Goal: Browse casually

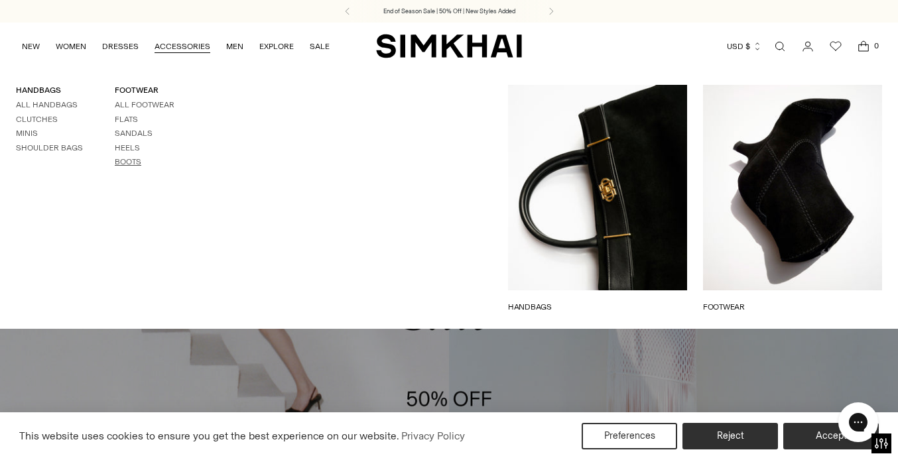
click at [125, 158] on link "Boots" at bounding box center [128, 161] width 27 height 9
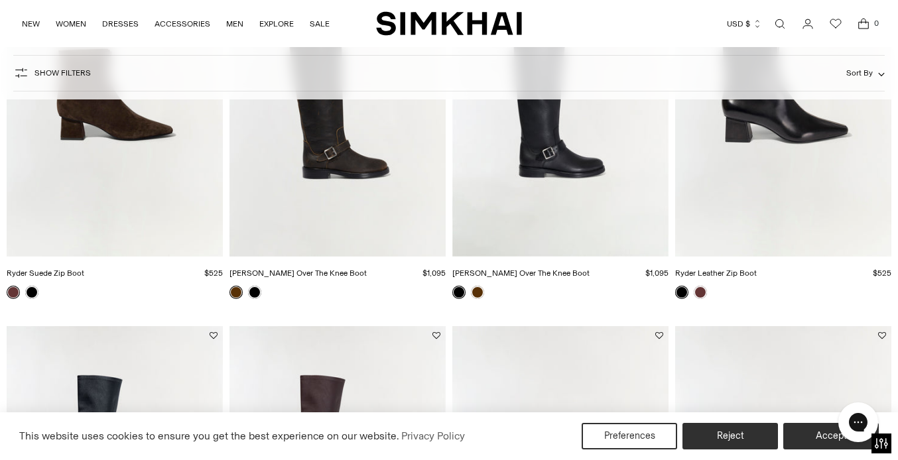
scroll to position [277, 0]
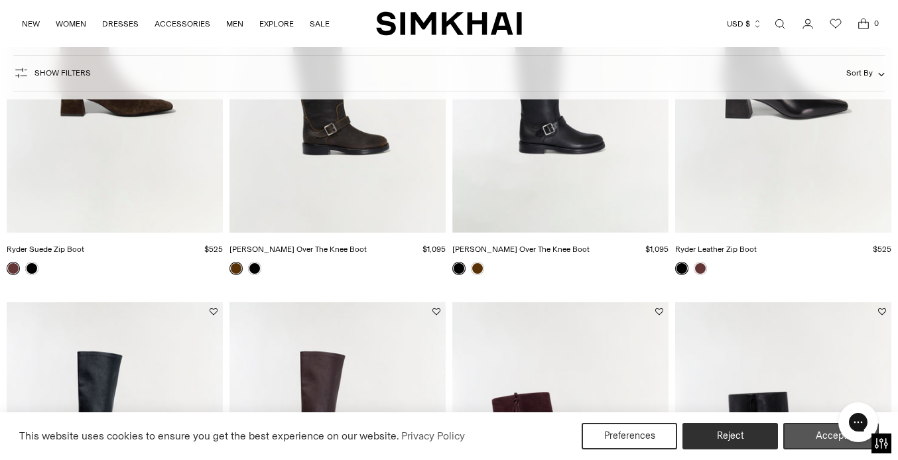
click at [821, 435] on button "Accept" at bounding box center [831, 436] width 96 height 27
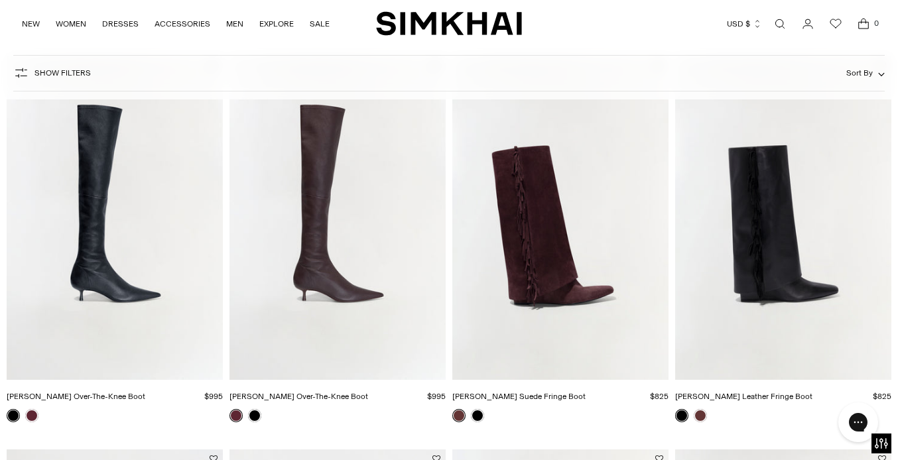
scroll to position [519, 0]
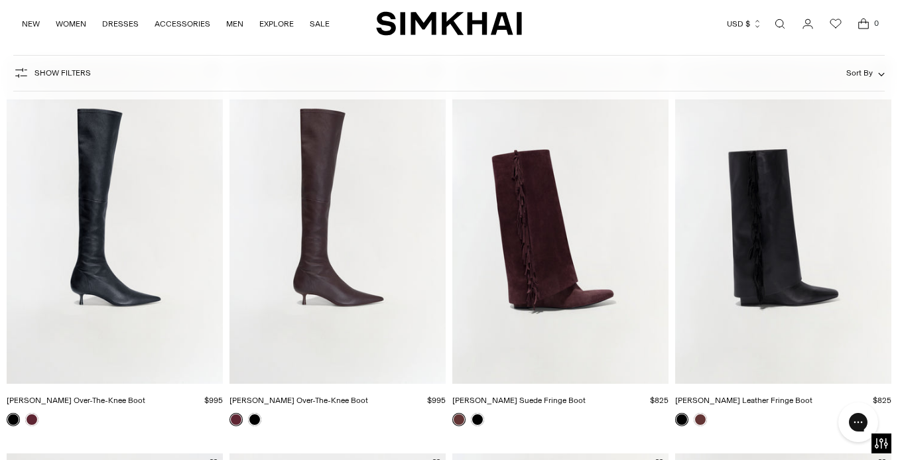
click at [0, 0] on img "Joni Leather Over-The-Knee Boot" at bounding box center [0, 0] width 0 height 0
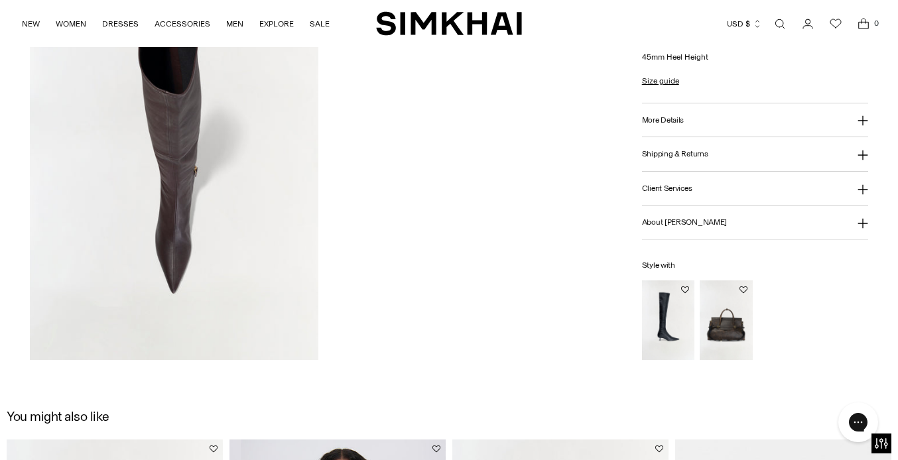
scroll to position [1047, 0]
click at [0, 0] on img "River Leather Weekender Tote" at bounding box center [0, 0] width 0 height 0
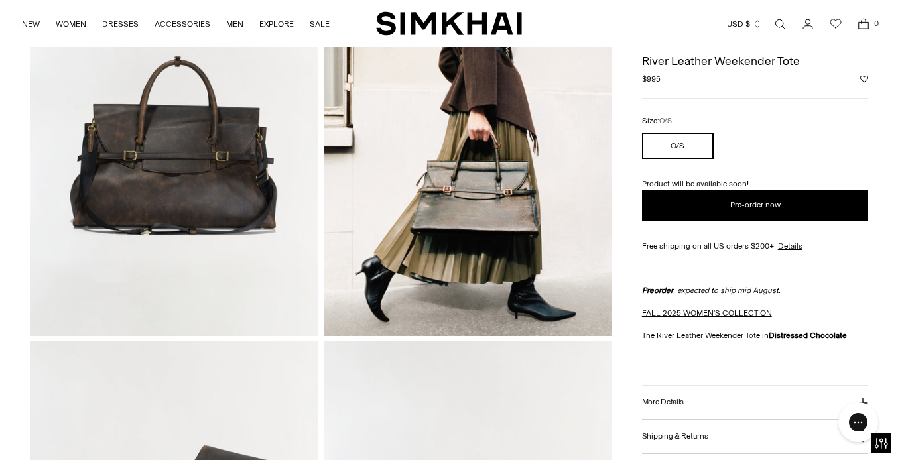
scroll to position [192, 0]
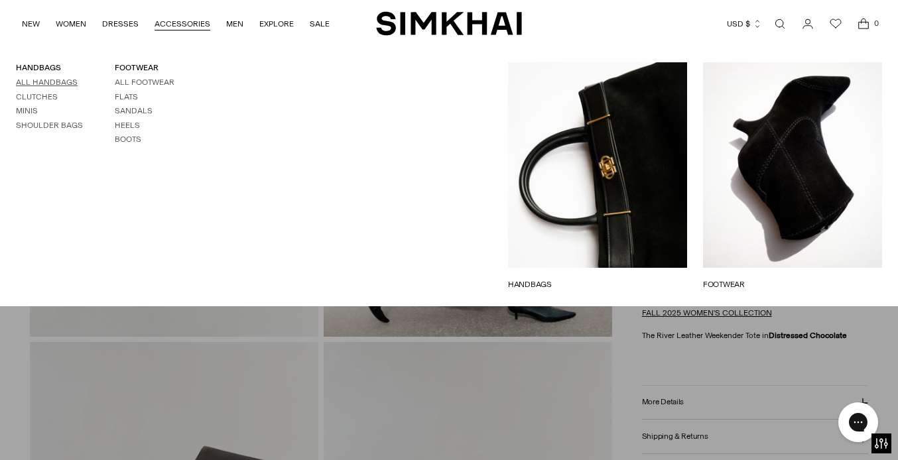
click at [63, 82] on link "All Handbags" at bounding box center [47, 82] width 62 height 9
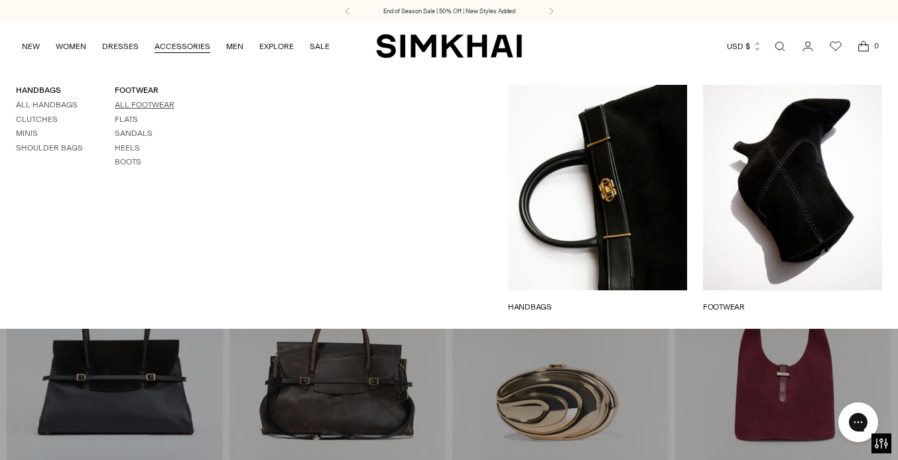
click at [144, 102] on link "All Footwear" at bounding box center [145, 104] width 60 height 9
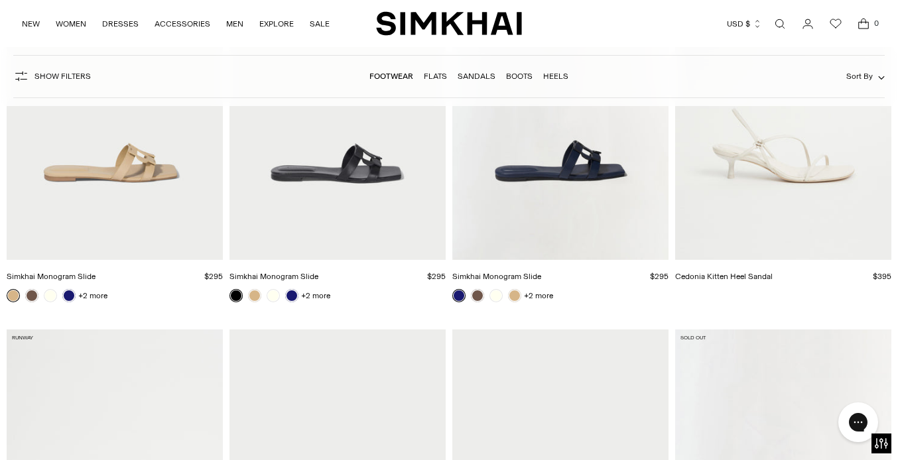
scroll to position [4585, 0]
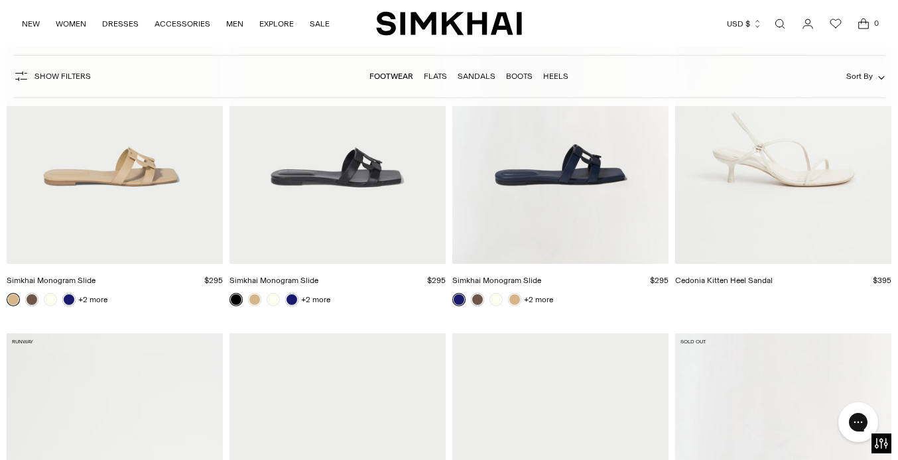
click at [459, 302] on link at bounding box center [458, 299] width 13 height 13
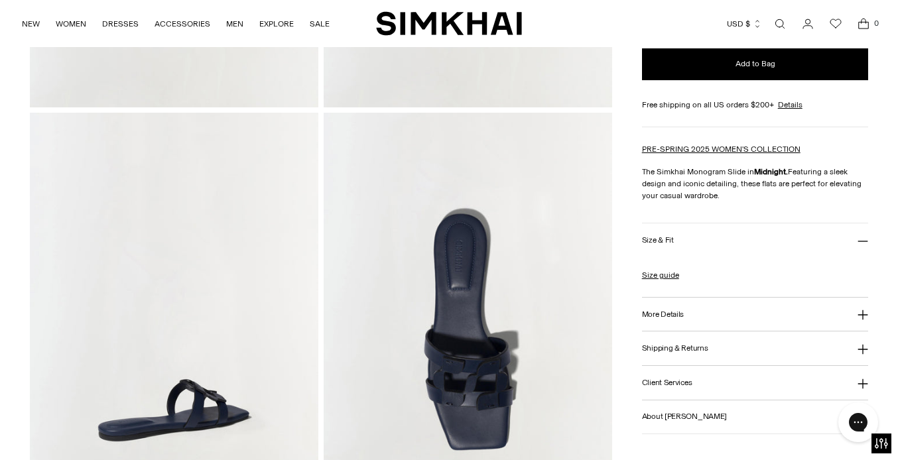
scroll to position [422, 0]
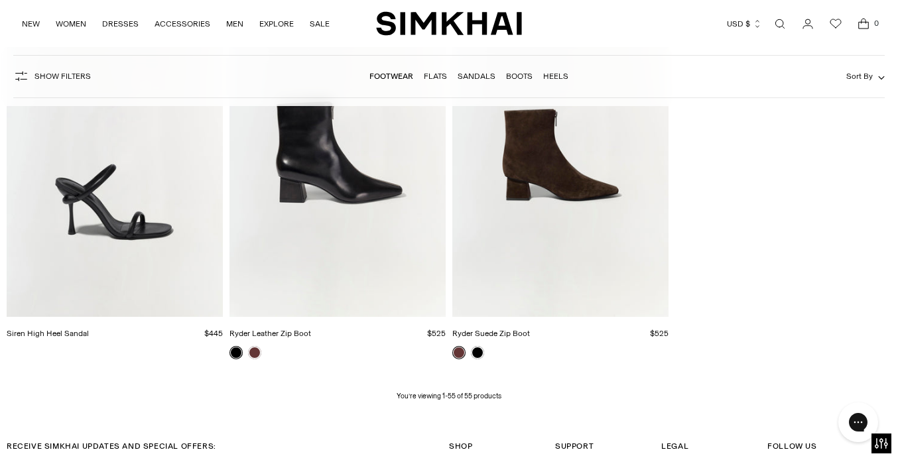
scroll to position [5321, 0]
